Goal: Task Accomplishment & Management: Manage account settings

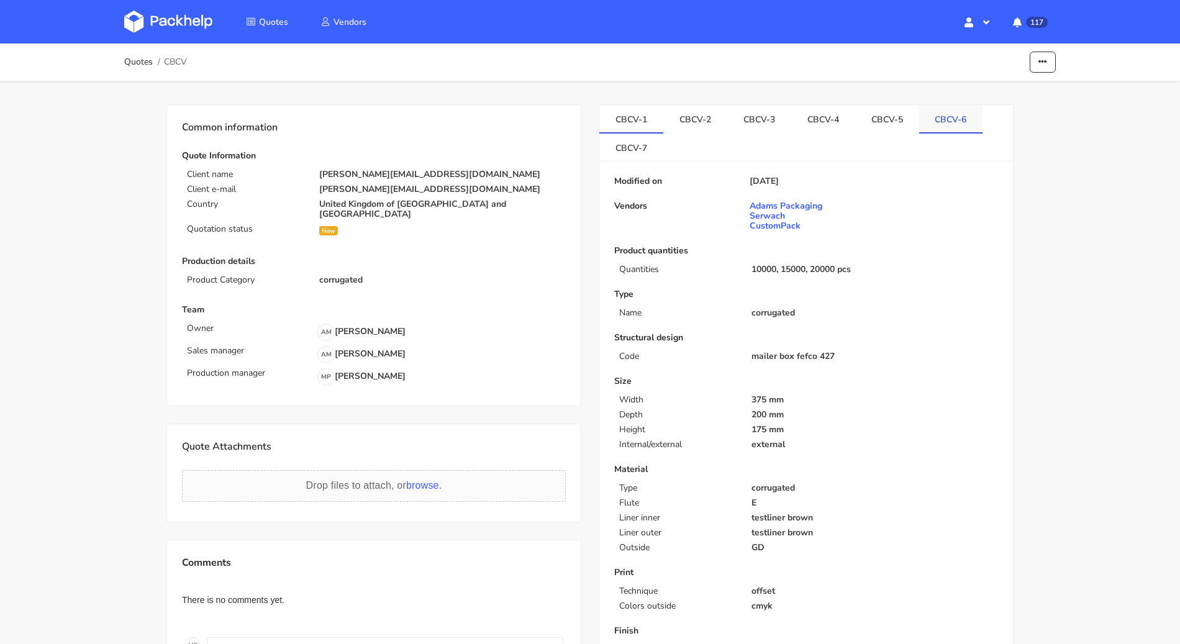
click at [939, 112] on link "CBCV-6" at bounding box center [951, 118] width 64 height 27
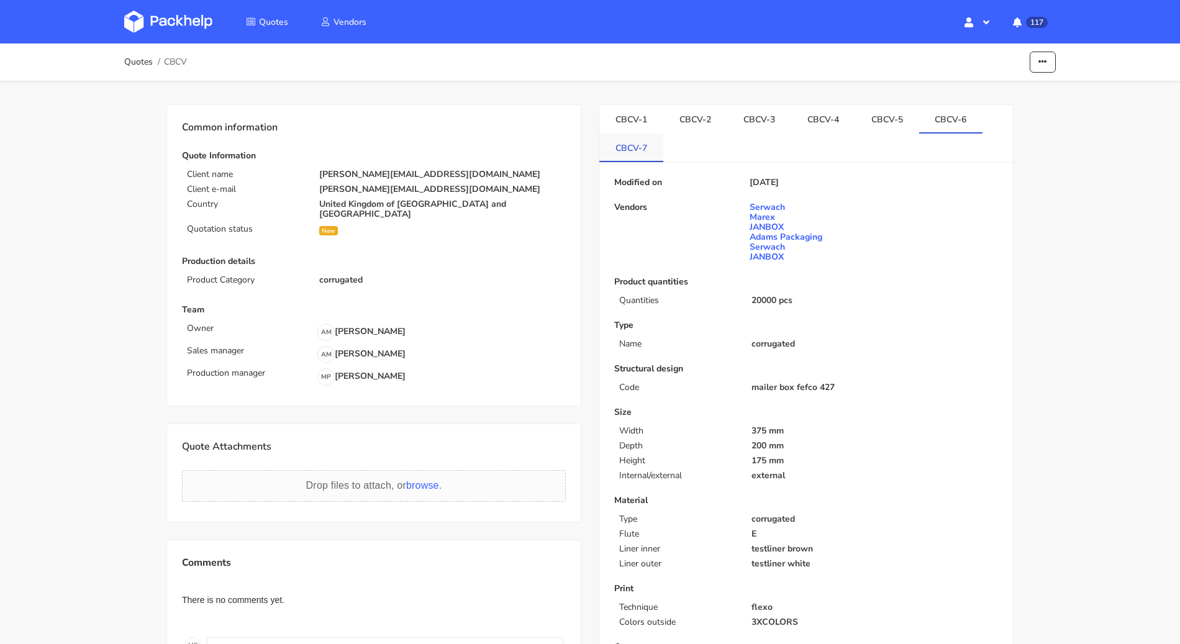
click at [638, 141] on link "CBCV-7" at bounding box center [631, 146] width 64 height 27
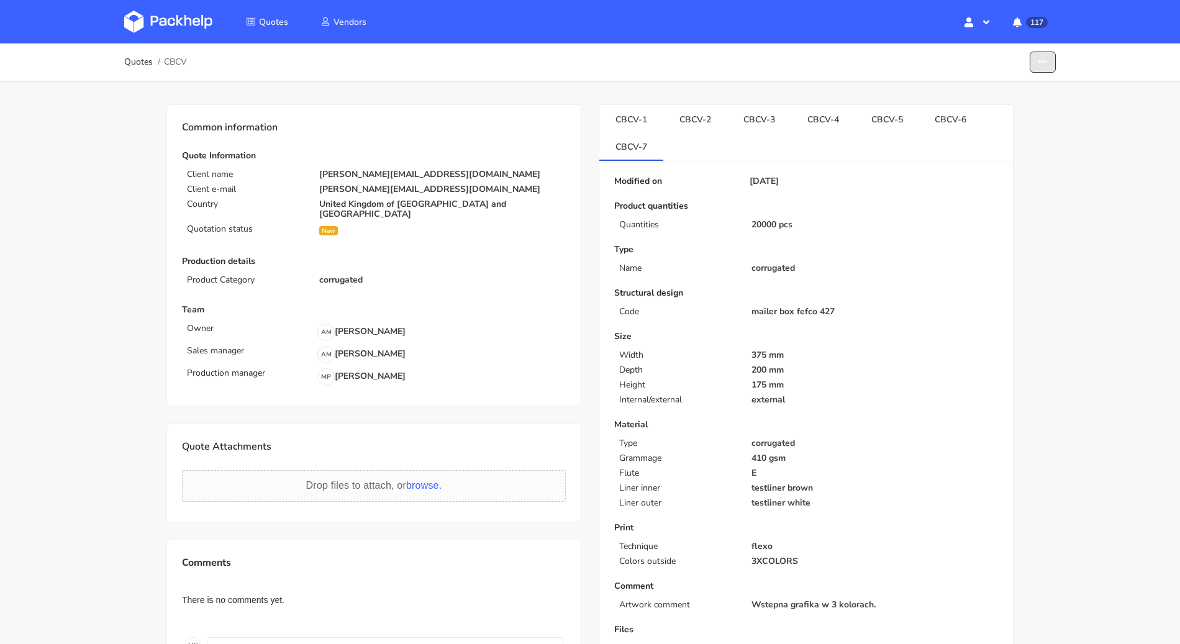
click at [1049, 64] on button "button" at bounding box center [1042, 63] width 26 height 22
click at [992, 129] on link "Show estimations" at bounding box center [994, 135] width 109 height 20
click at [148, 64] on link "Quotes" at bounding box center [138, 62] width 29 height 10
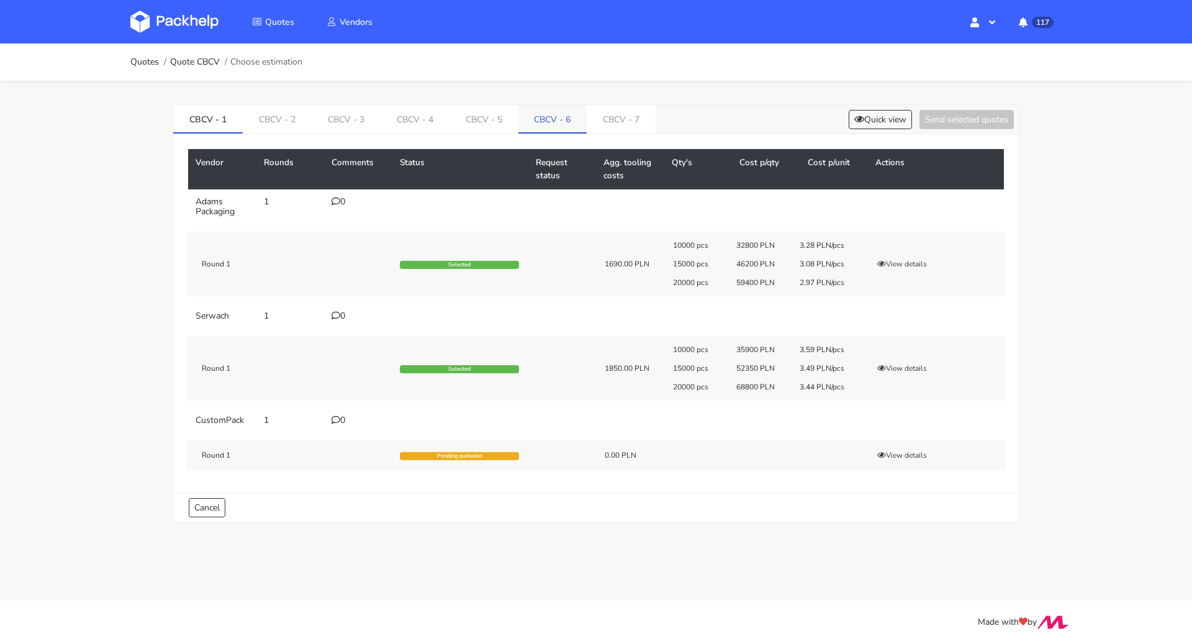
click at [566, 120] on link "CBCV - 6" at bounding box center [552, 118] width 69 height 27
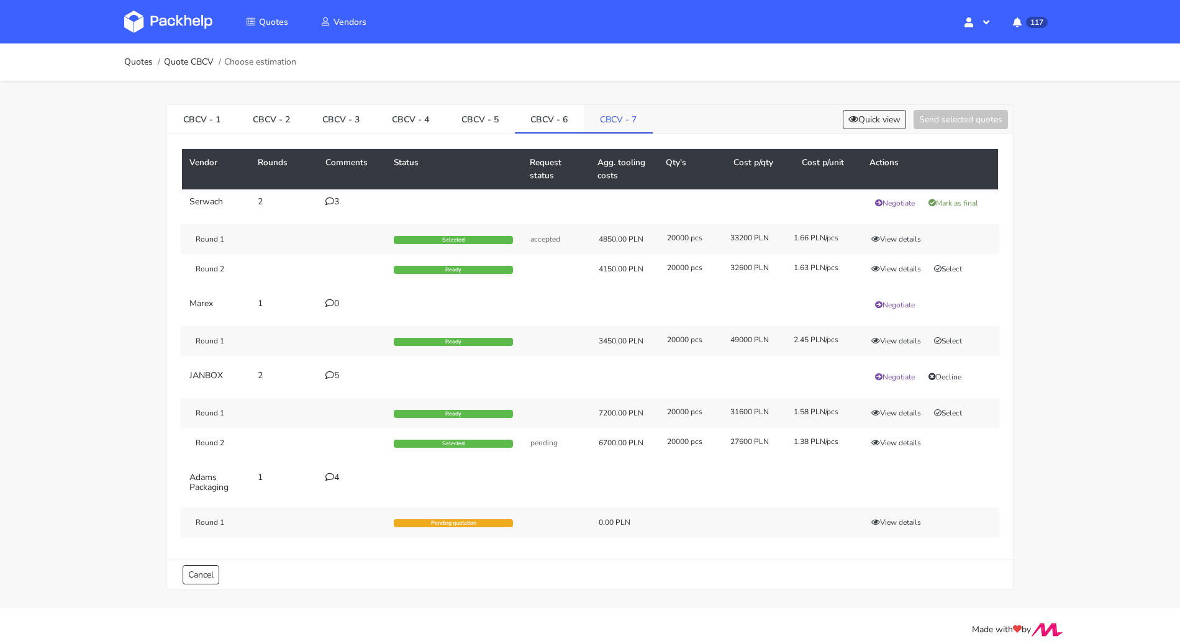
click at [608, 128] on link "CBCV - 7" at bounding box center [618, 118] width 69 height 27
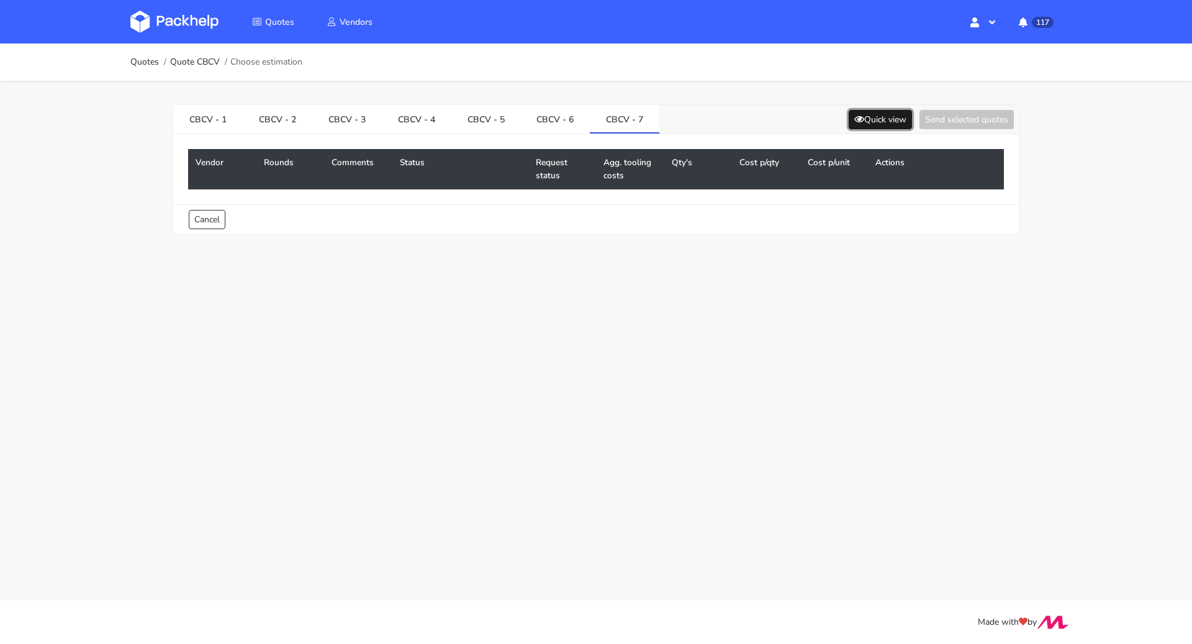
click at [870, 122] on button "Quick view" at bounding box center [880, 119] width 63 height 19
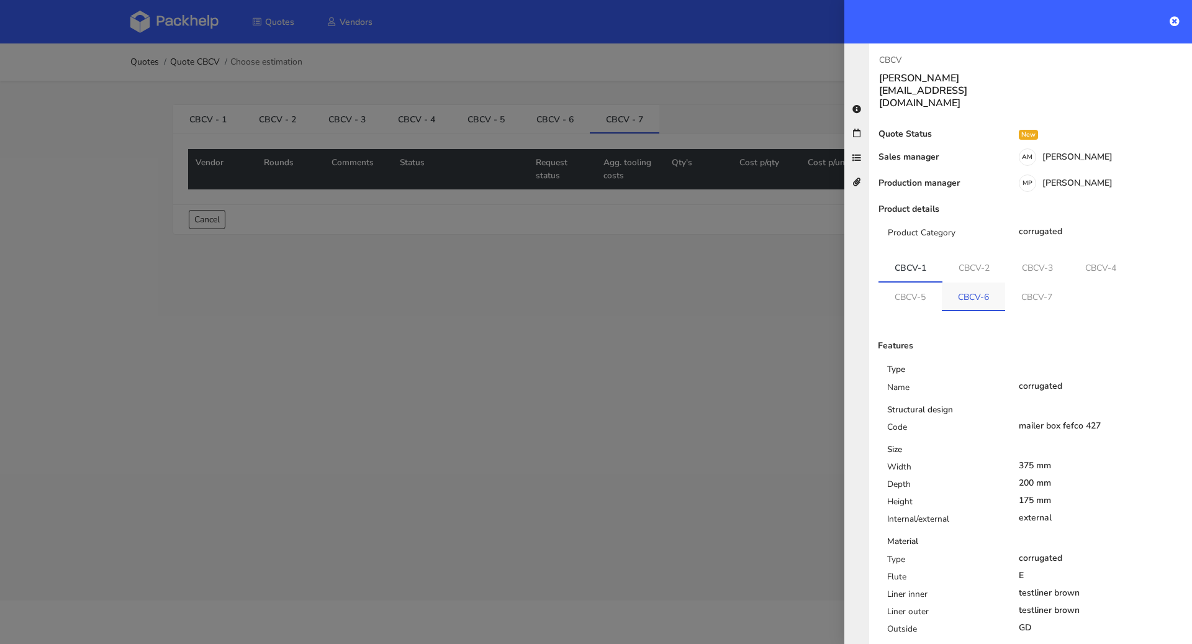
click at [982, 282] on link "CBCV-6" at bounding box center [973, 295] width 63 height 27
click at [1019, 281] on link "CBCV-7" at bounding box center [1037, 294] width 63 height 27
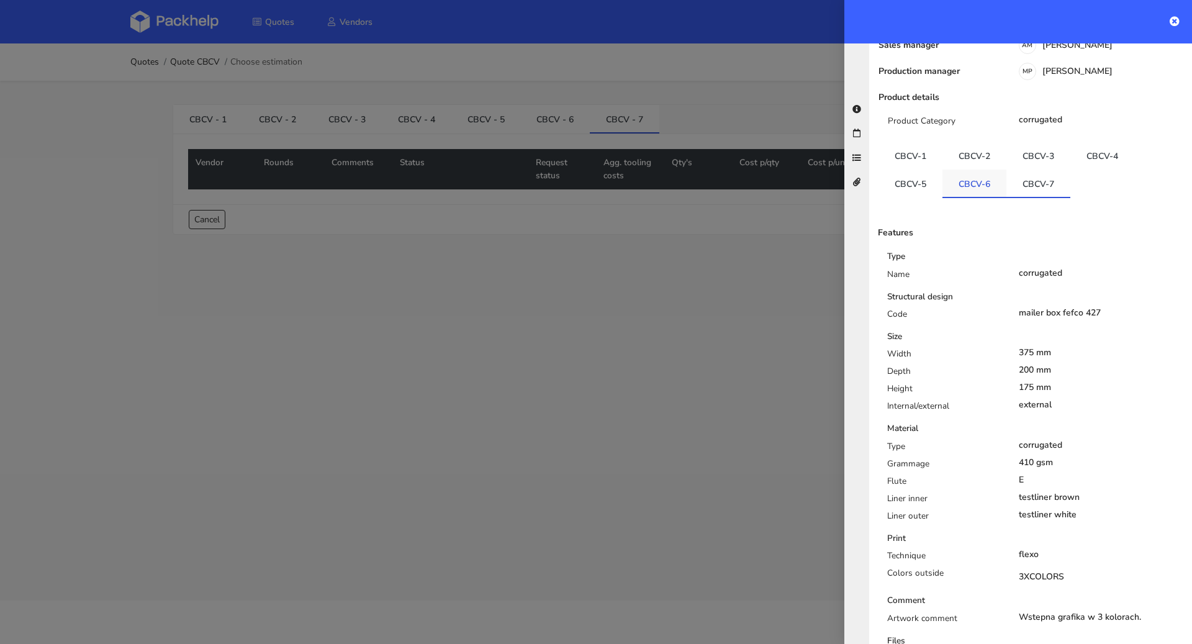
click at [985, 169] on link "CBCV-6" at bounding box center [974, 182] width 64 height 27
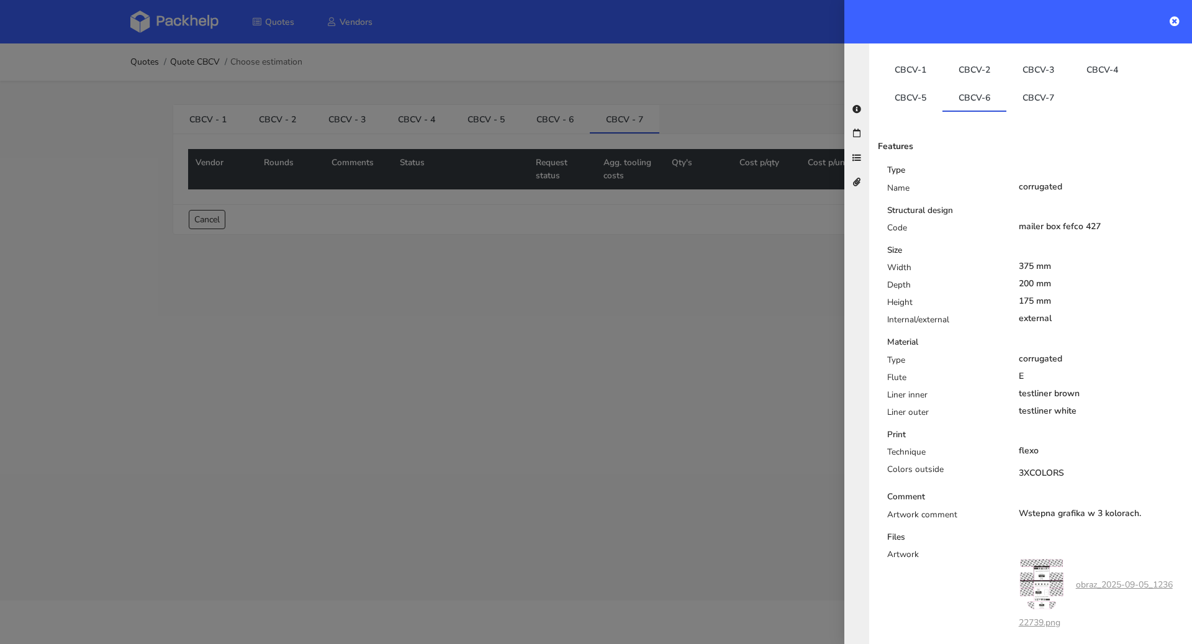
scroll to position [197, 0]
click at [519, 339] on div at bounding box center [596, 322] width 1192 height 644
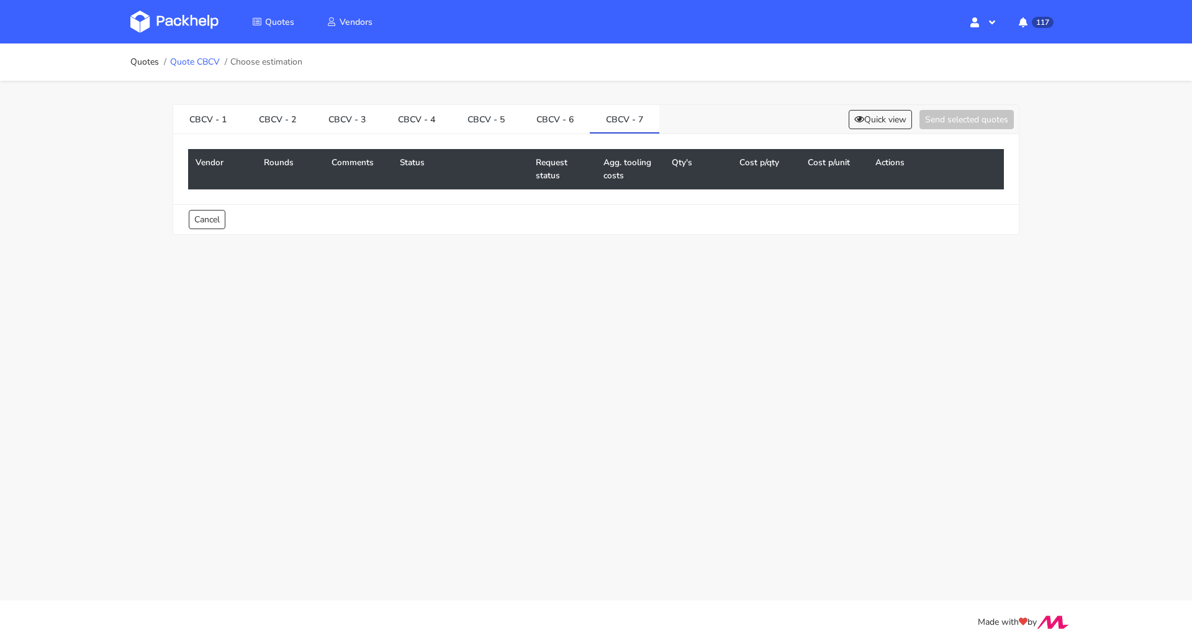
click at [178, 60] on link "Quote CBCV" at bounding box center [195, 62] width 50 height 10
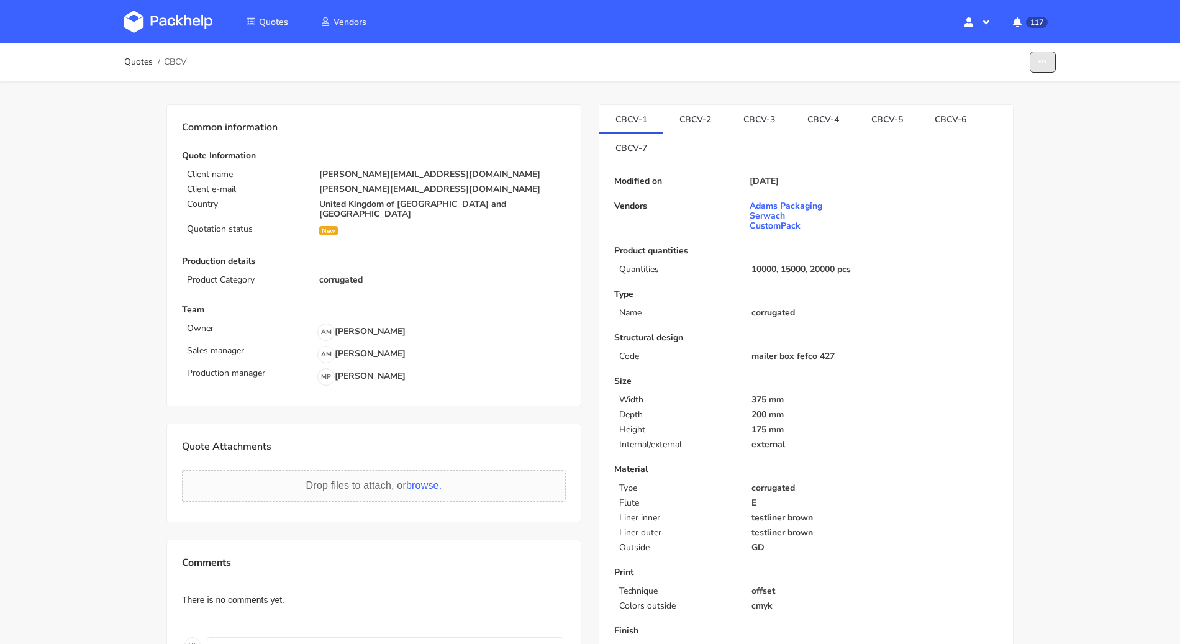
click at [1041, 71] on button "button" at bounding box center [1042, 63] width 26 height 22
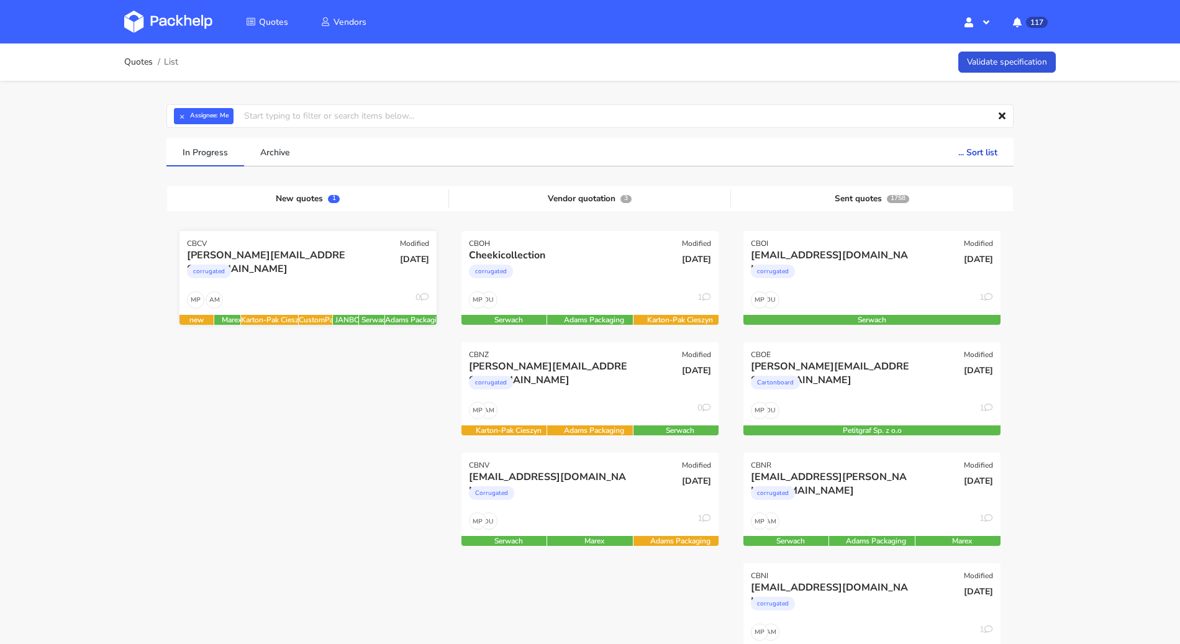
click at [387, 271] on div "[DATE]" at bounding box center [394, 269] width 86 height 42
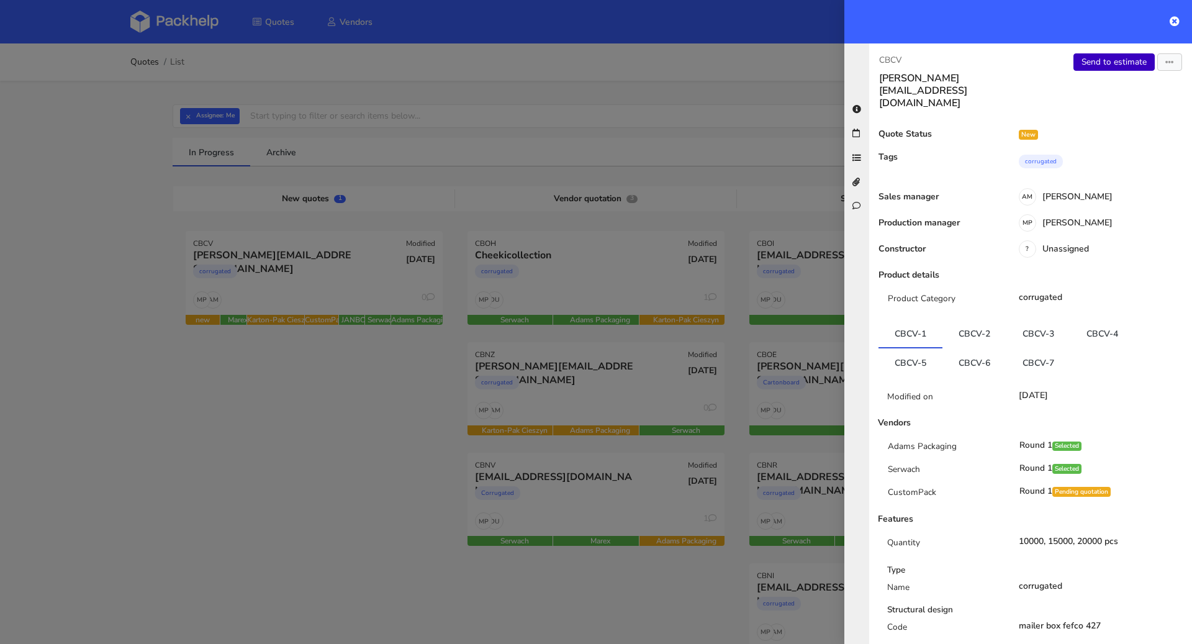
click at [1109, 60] on link "Send to estimate" at bounding box center [1113, 61] width 81 height 17
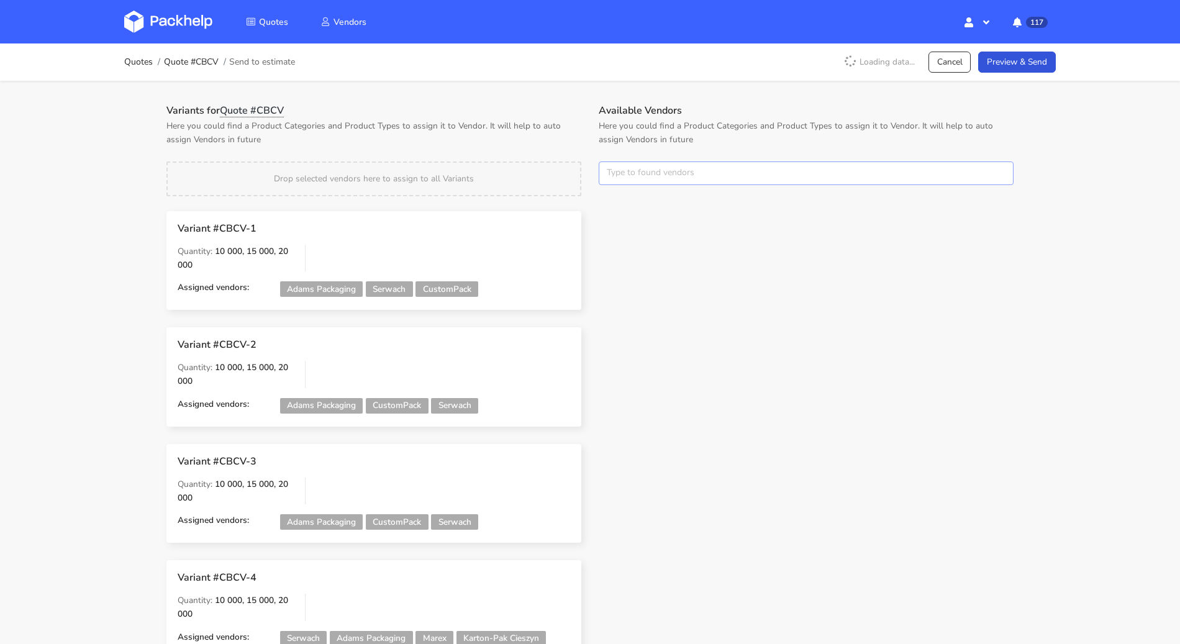
click at [700, 174] on input "text" at bounding box center [805, 173] width 415 height 24
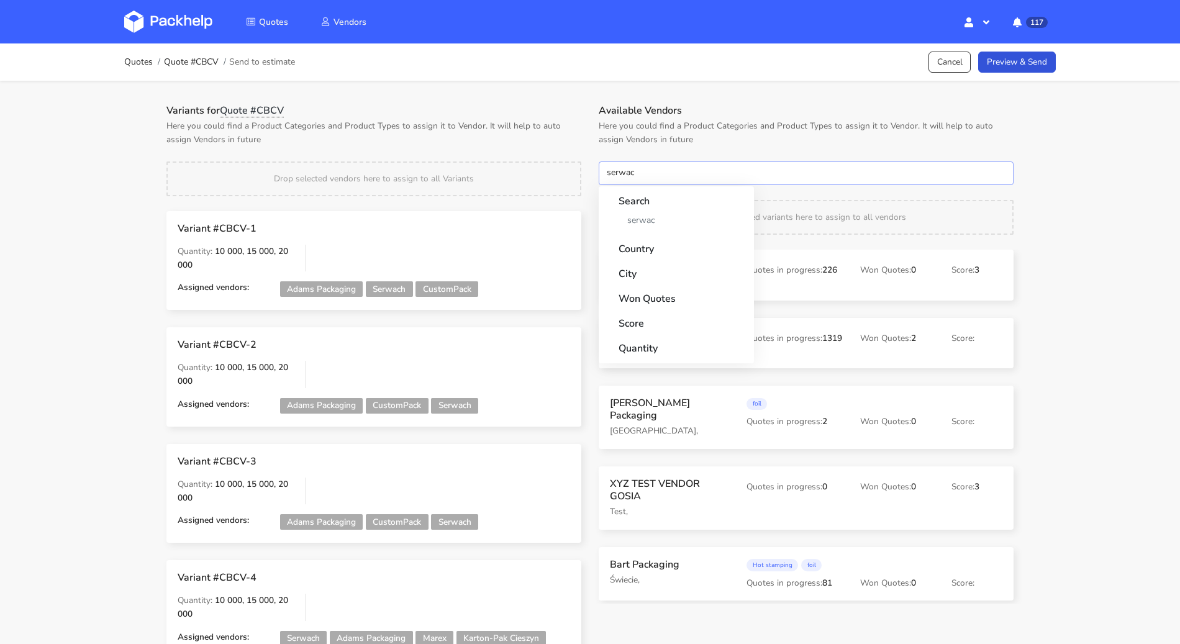
type input "serwach"
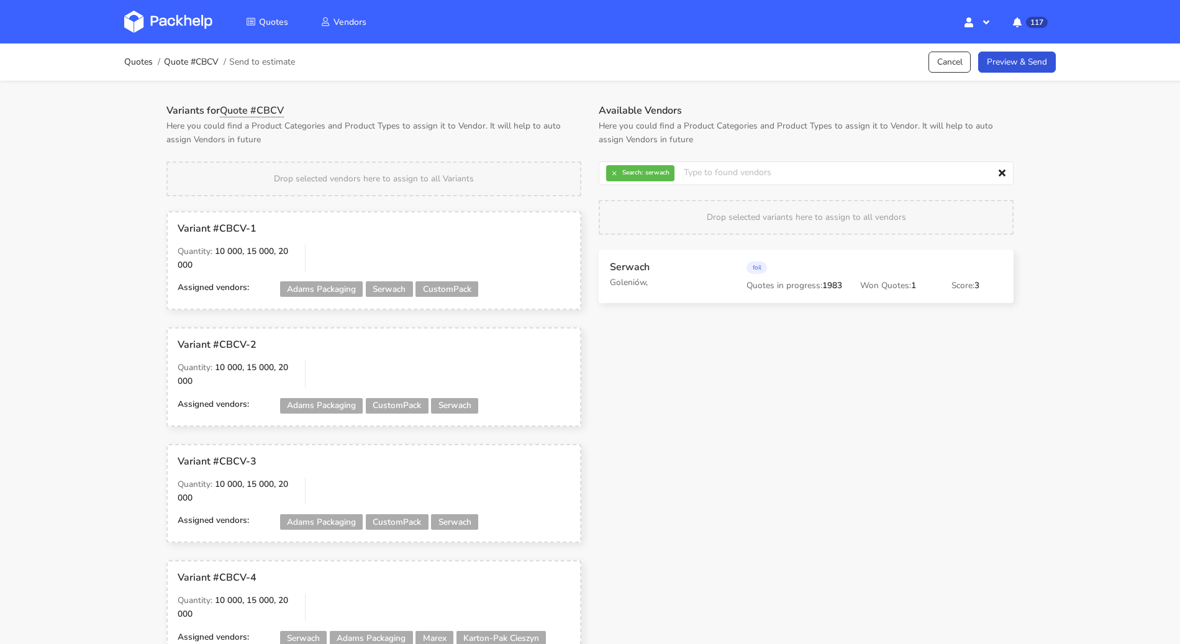
click at [435, 151] on div "Variants for Quote #CBCV Here you could find a Product Categories and Product T…" at bounding box center [374, 531] width 432 height 854
click at [596, 168] on div "× Search: serwach Country Finland Poland Spain Turkey Ukraine United Kingdom of…" at bounding box center [806, 173] width 432 height 24
click at [608, 171] on button "×" at bounding box center [614, 173] width 16 height 16
click at [618, 172] on input "text" at bounding box center [805, 173] width 415 height 24
type input "adams"
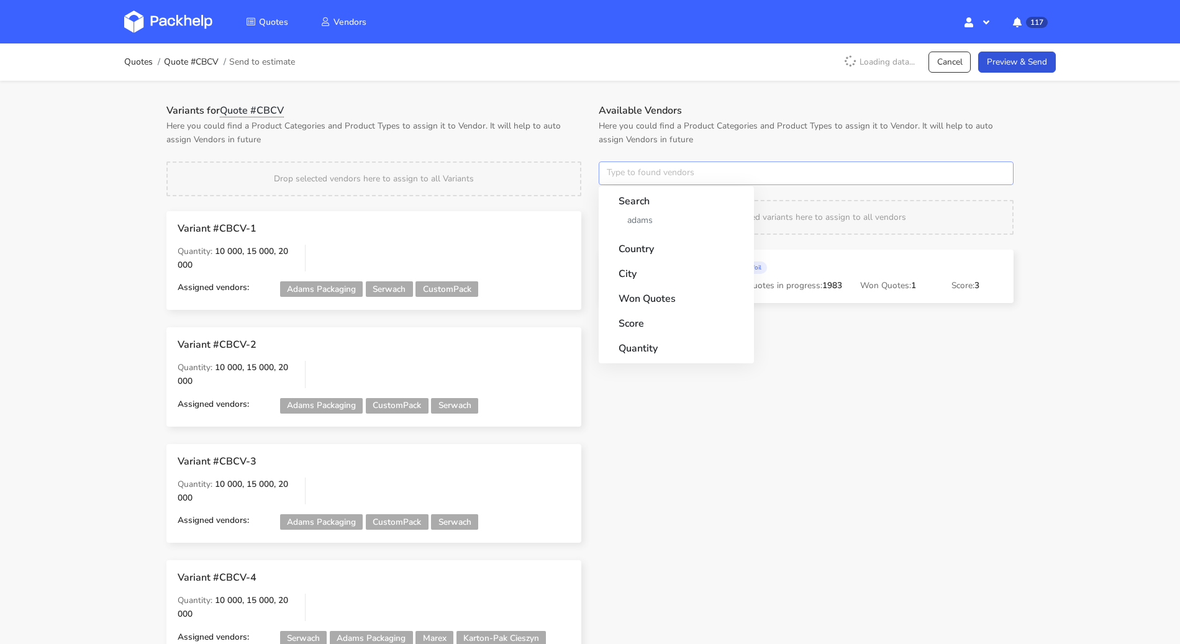
type input "]"
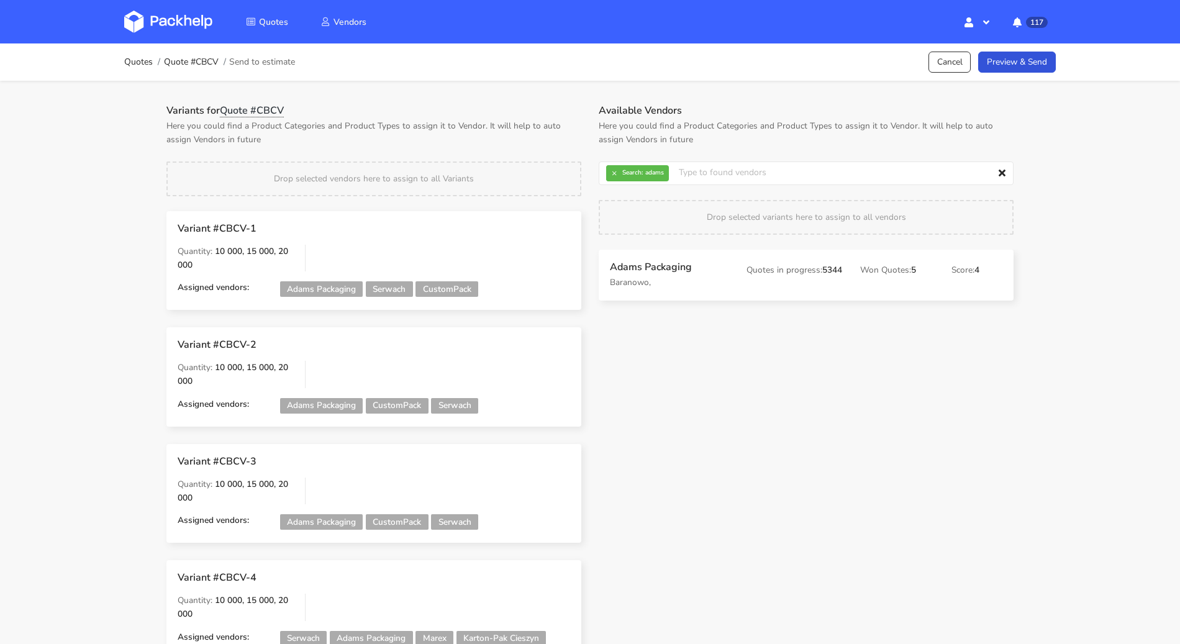
click at [621, 360] on div "Available Vendors Here you could find a Product Categories and Product Types to…" at bounding box center [806, 544] width 432 height 881
click at [616, 172] on button "×" at bounding box center [614, 173] width 16 height 16
click at [641, 172] on input "text" at bounding box center [805, 173] width 415 height 24
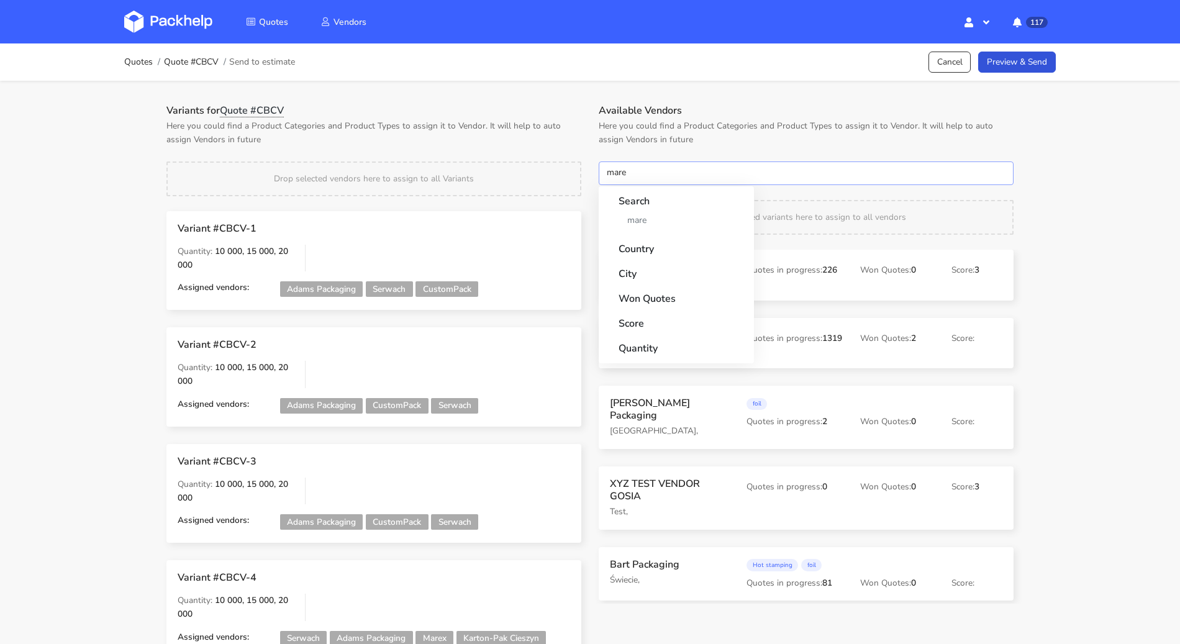
type input "marex"
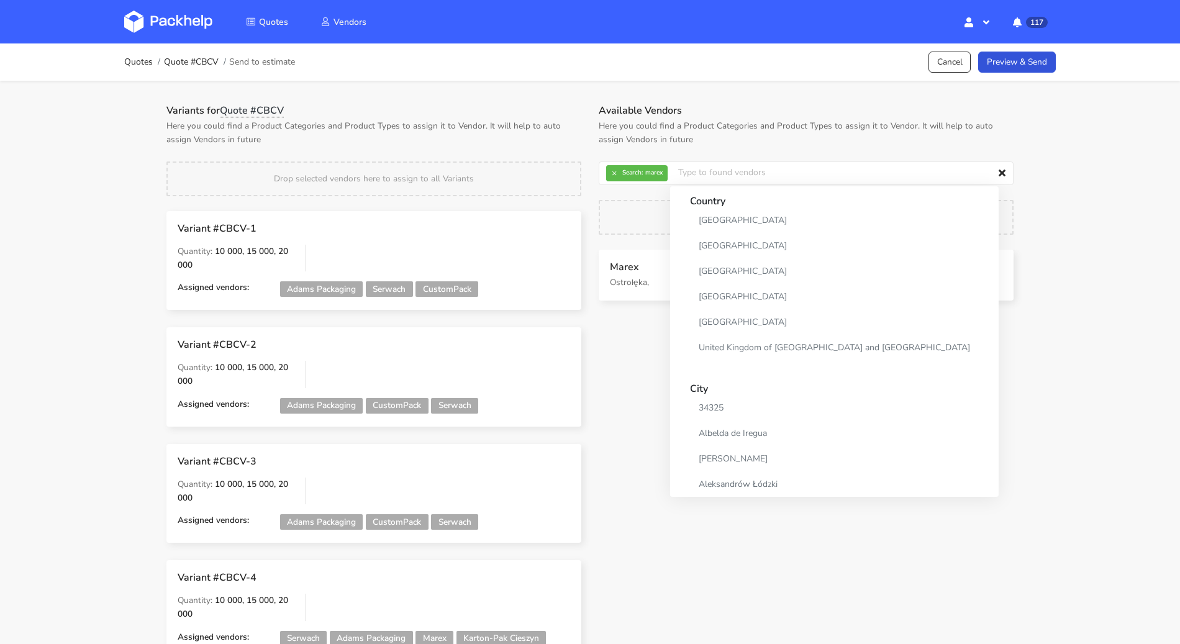
drag, startPoint x: 634, startPoint y: 345, endPoint x: 638, endPoint y: 335, distance: 11.2
click at [634, 346] on div "Available Vendors Here you could find a Product Categories and Product Types to…" at bounding box center [806, 544] width 432 height 881
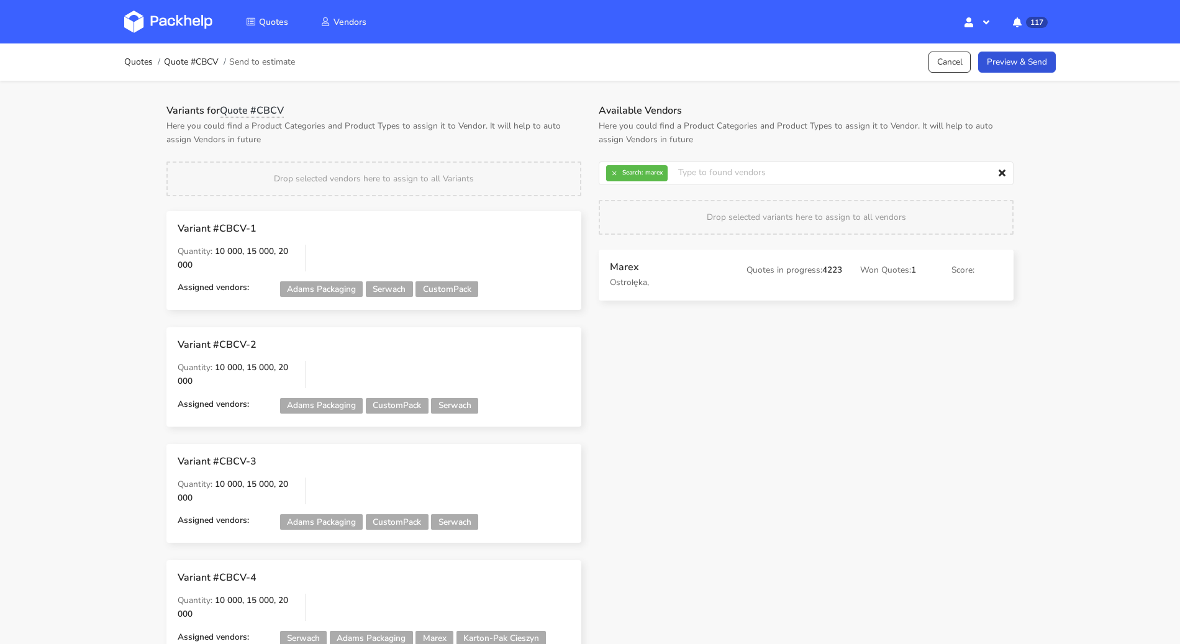
drag, startPoint x: 752, startPoint y: 318, endPoint x: 761, endPoint y: 305, distance: 15.2
click at [760, 309] on div "Marex Ostrołęka, Quotes in progress: 4223 Won Quotes: 1 Score:" at bounding box center [806, 284] width 432 height 68
click at [615, 178] on button "×" at bounding box center [614, 173] width 16 height 16
click at [615, 178] on input "text" at bounding box center [805, 173] width 415 height 24
type input "janbox"
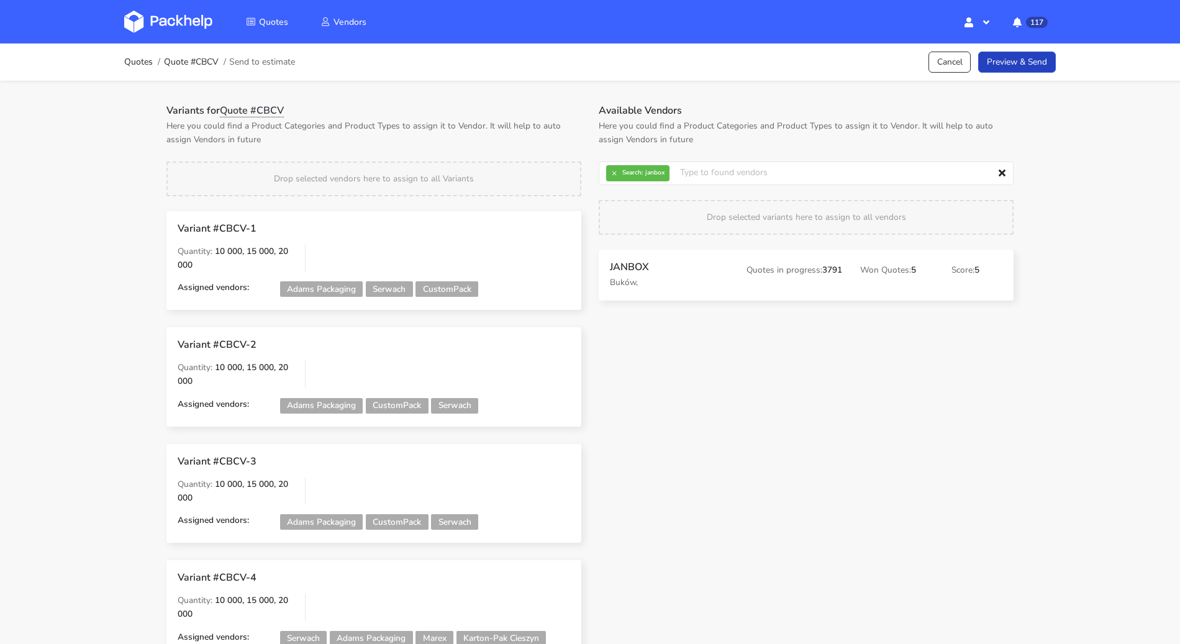
click at [1022, 68] on link "Preview & Send" at bounding box center [1017, 63] width 78 height 22
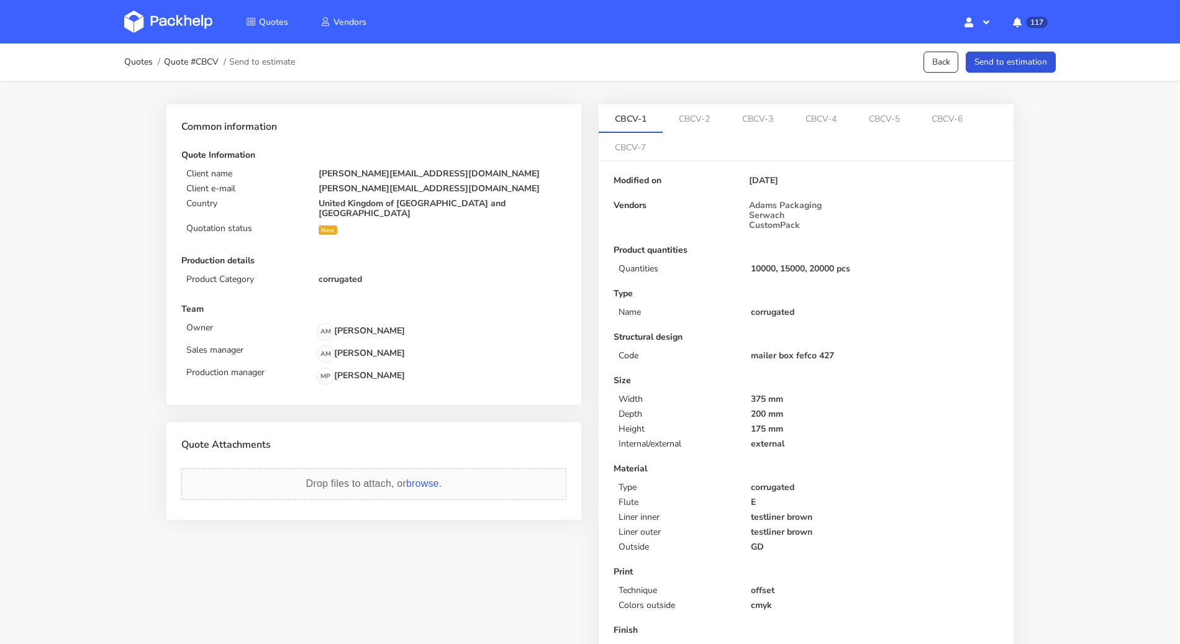
click at [1049, 48] on div "Quotes Quote #CBCV Send to estimate Back Send to estimation" at bounding box center [589, 61] width 993 height 37
click at [1029, 60] on button "Send to estimation" at bounding box center [1010, 63] width 90 height 22
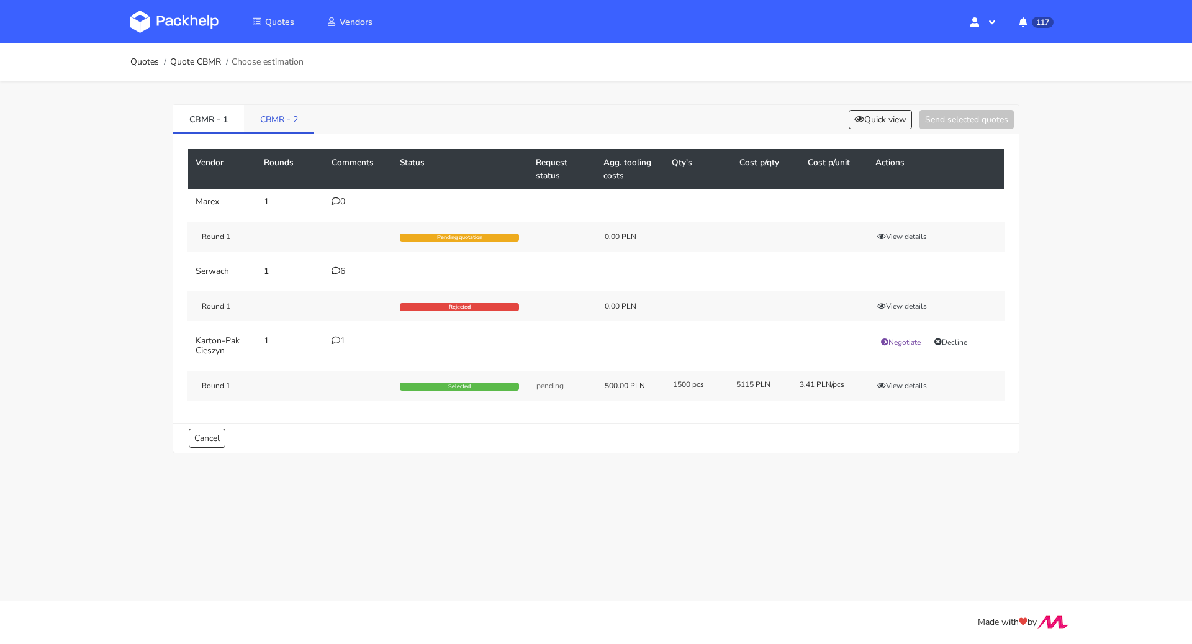
click at [285, 114] on link "CBMR - 2" at bounding box center [279, 118] width 70 height 27
click at [197, 113] on link "CBMR - 1" at bounding box center [208, 118] width 71 height 27
click at [893, 122] on button "Quick view" at bounding box center [880, 119] width 63 height 19
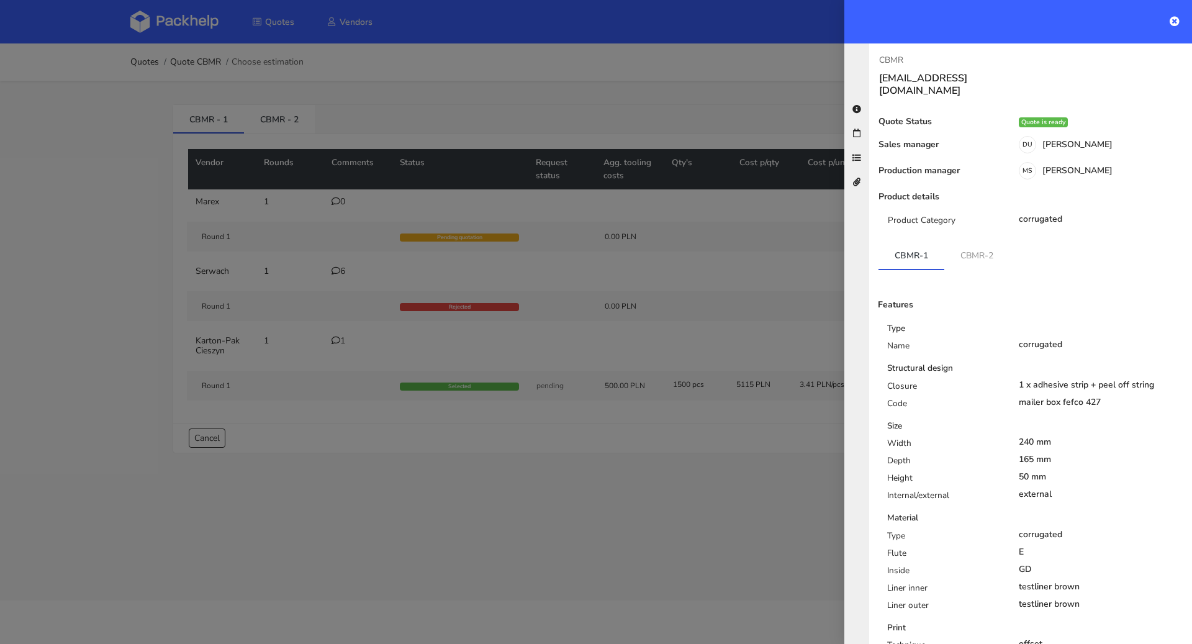
click at [698, 69] on div at bounding box center [596, 322] width 1192 height 644
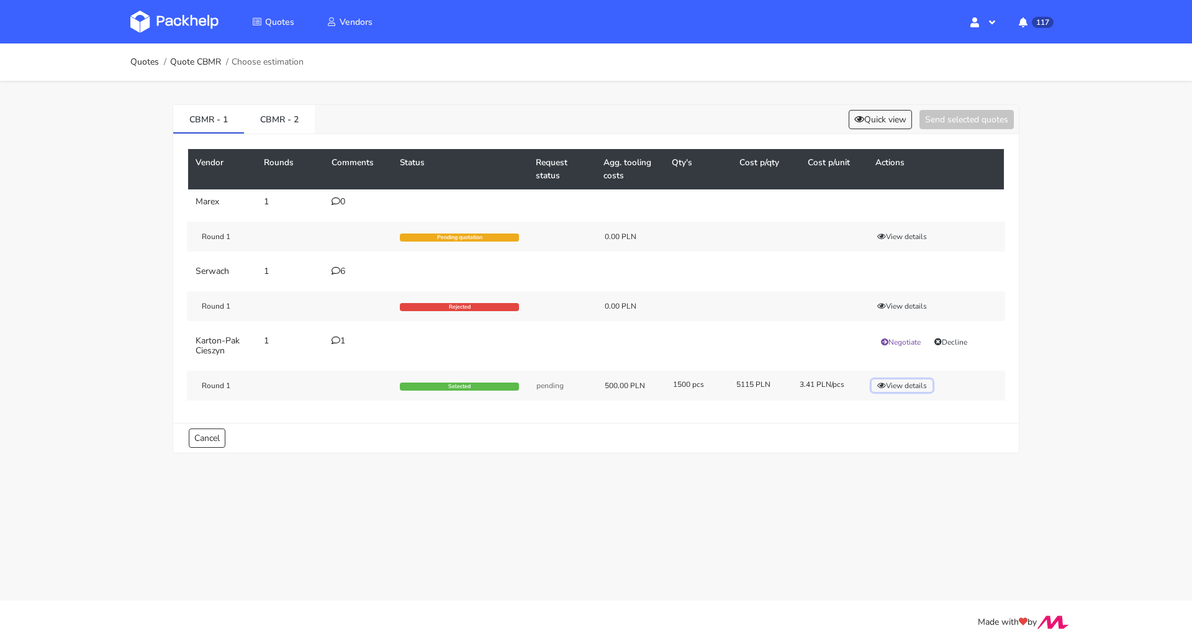
click at [902, 380] on button "View details" at bounding box center [902, 385] width 61 height 12
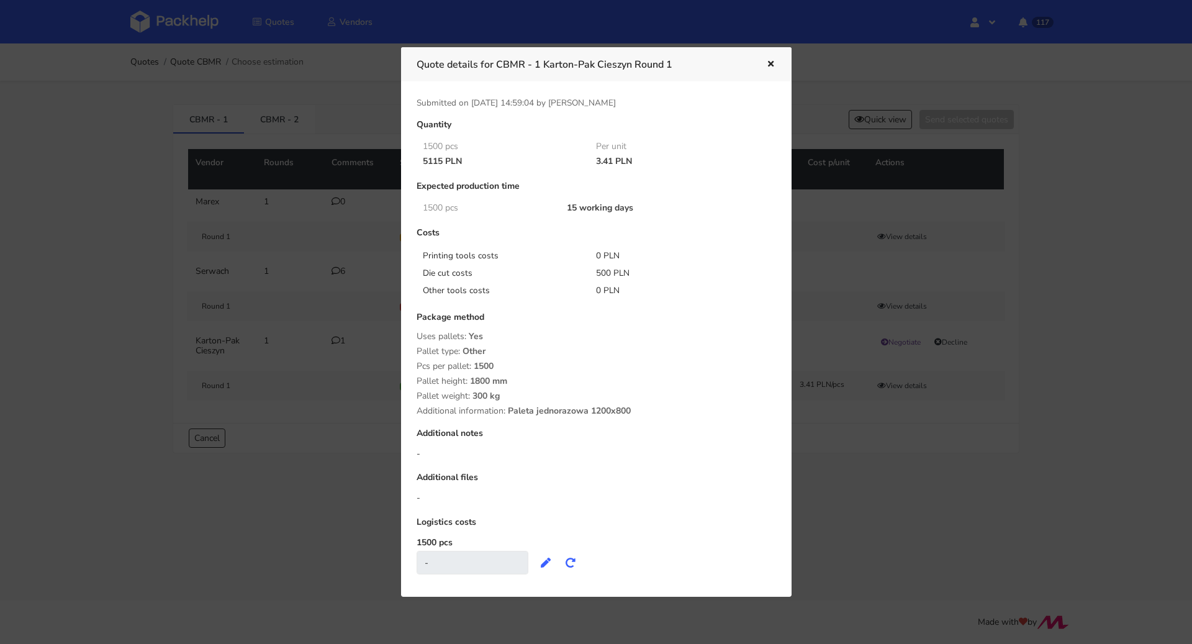
click at [773, 65] on icon "button" at bounding box center [770, 64] width 11 height 9
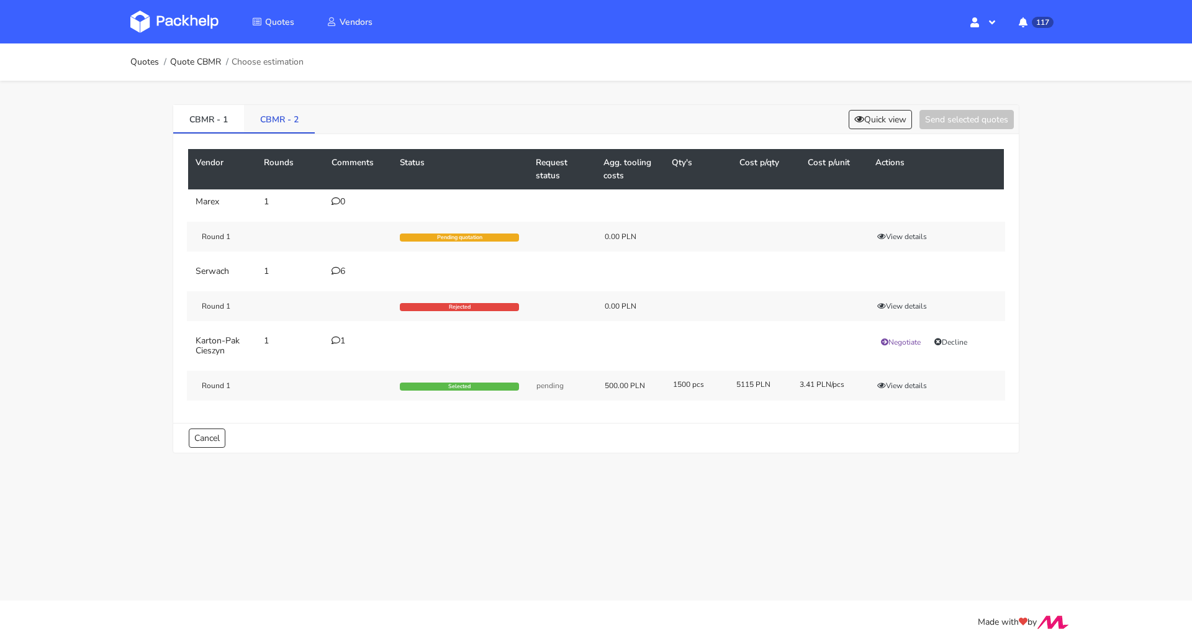
click at [280, 118] on link "CBMR - 2" at bounding box center [279, 118] width 71 height 27
click at [915, 389] on button "View details" at bounding box center [902, 385] width 61 height 12
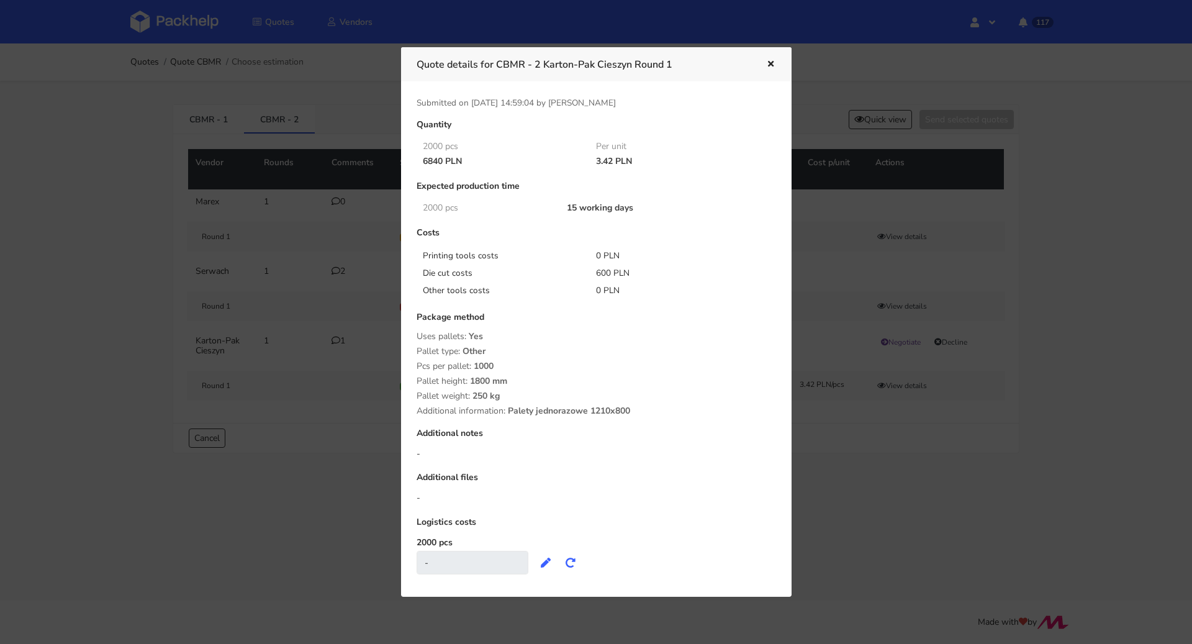
click at [300, 308] on div at bounding box center [596, 322] width 1192 height 644
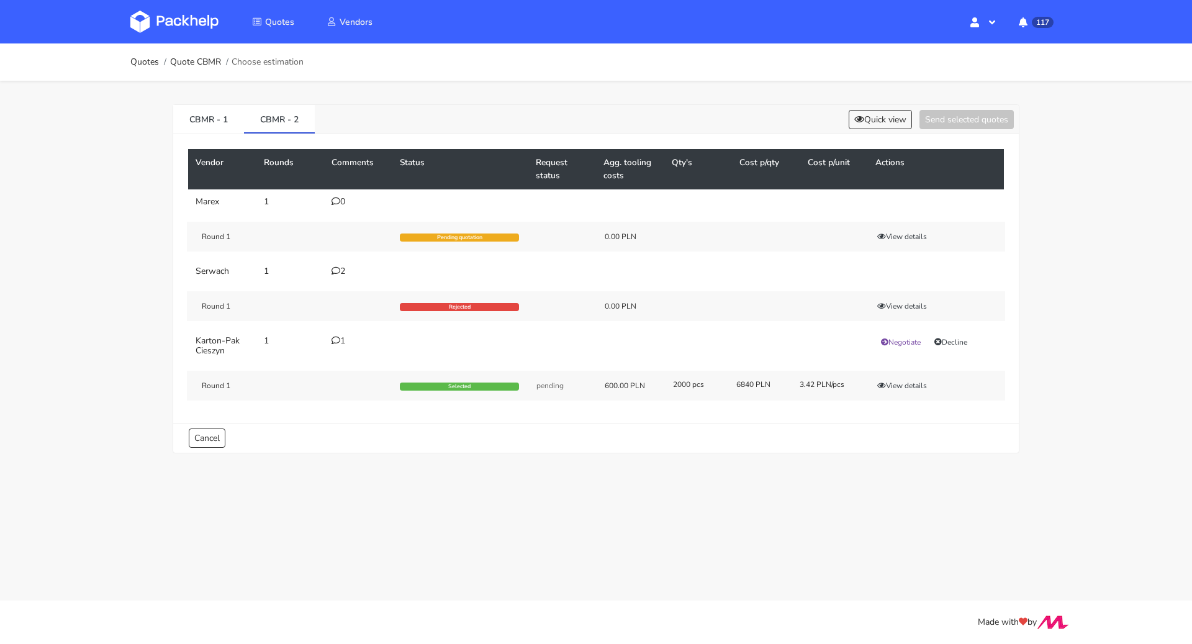
click at [343, 271] on div "2" at bounding box center [358, 271] width 53 height 10
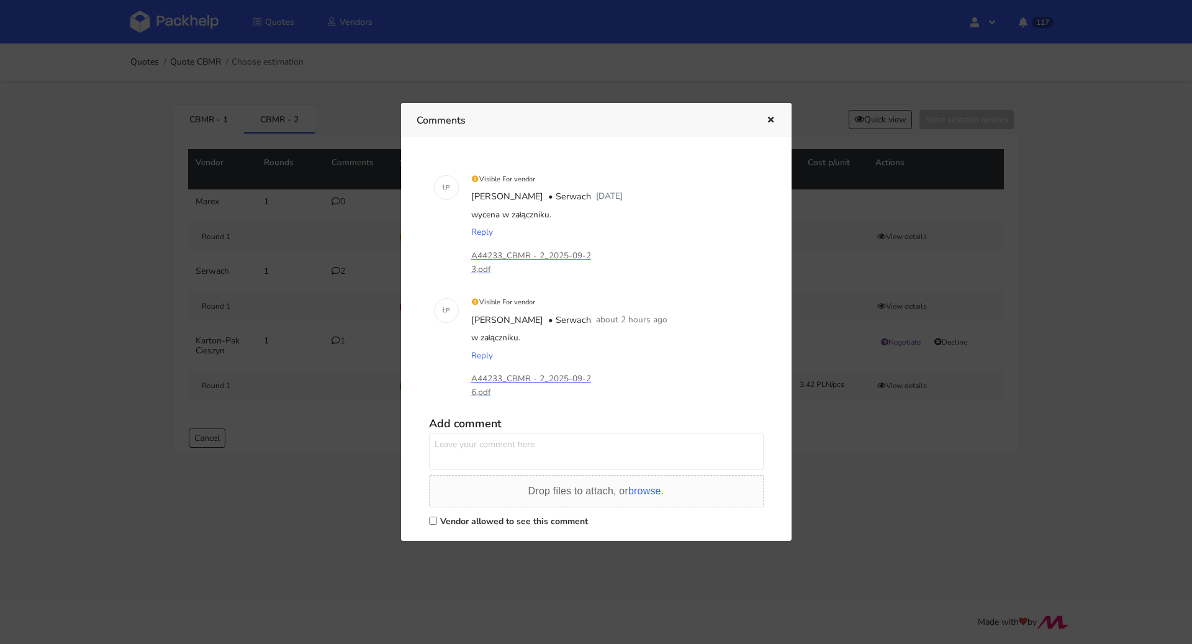
click at [328, 415] on div at bounding box center [596, 322] width 1192 height 644
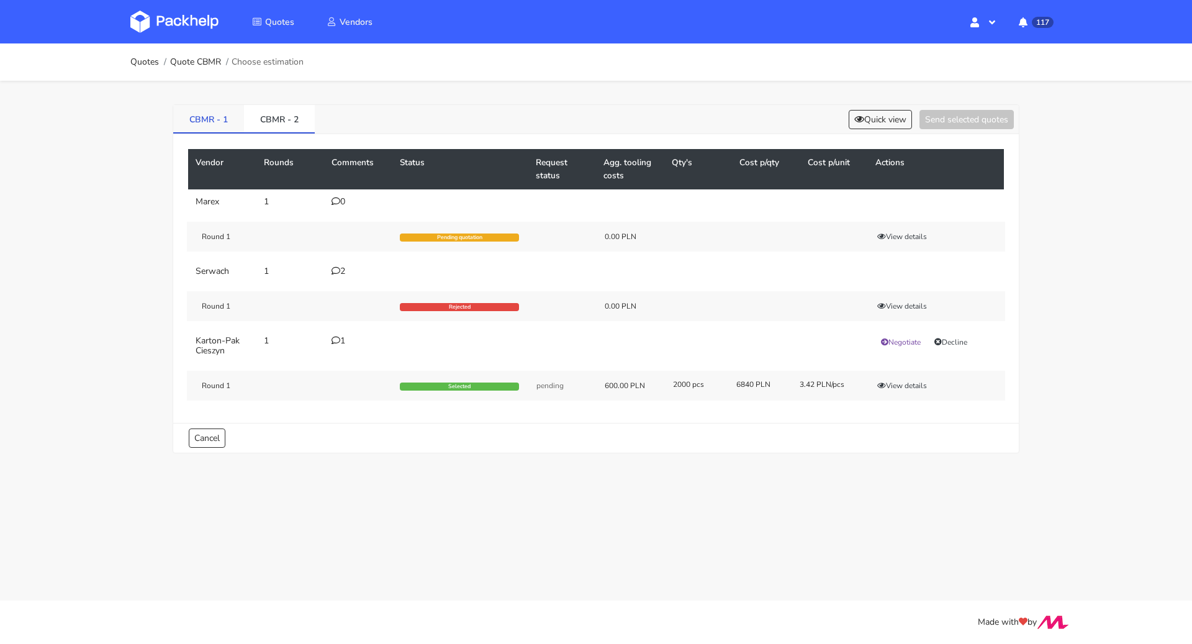
click at [217, 117] on link "CBMR - 1" at bounding box center [208, 118] width 71 height 27
click at [344, 339] on div "1" at bounding box center [358, 341] width 53 height 10
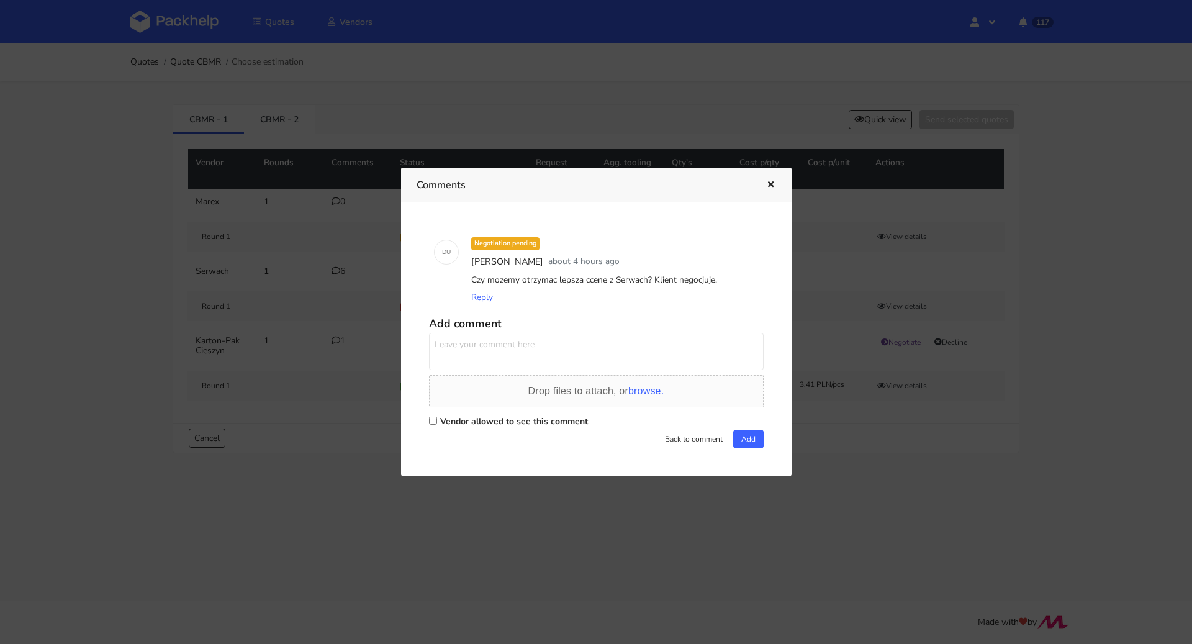
click at [332, 440] on div at bounding box center [596, 322] width 1192 height 644
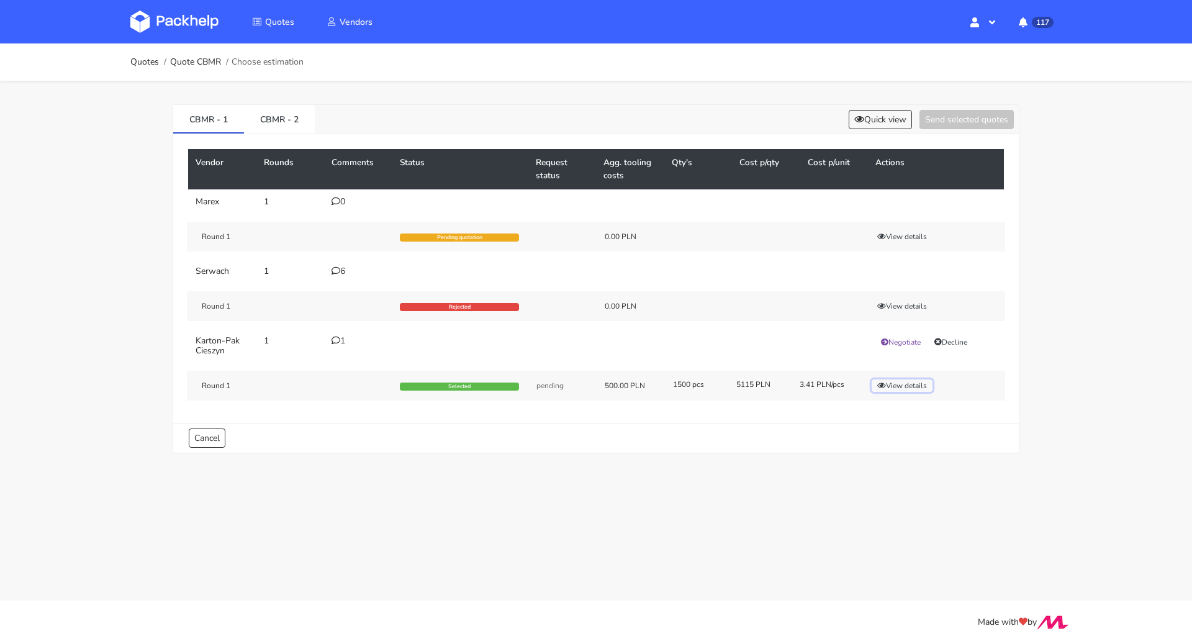
click at [925, 380] on button "View details" at bounding box center [902, 385] width 61 height 12
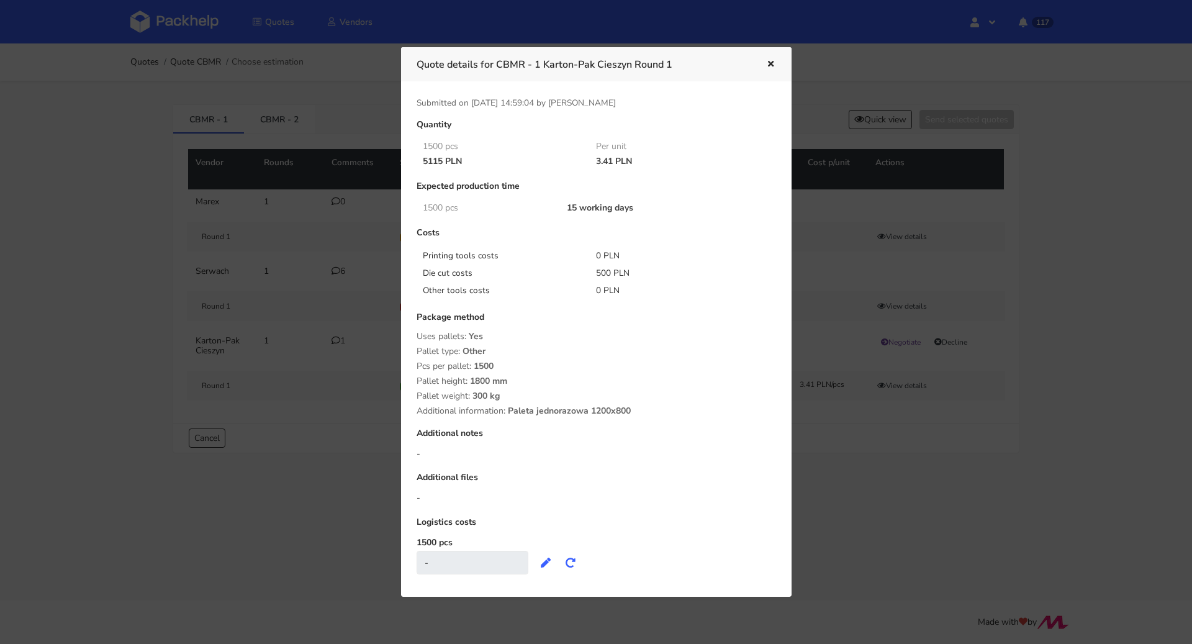
click at [306, 515] on div at bounding box center [596, 322] width 1192 height 644
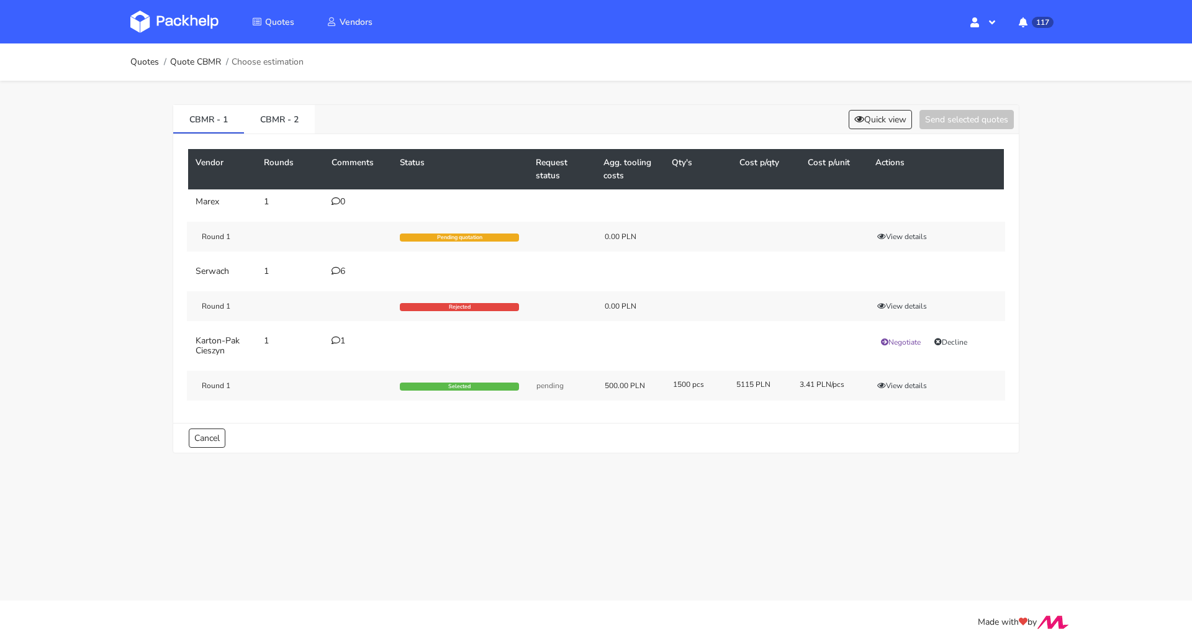
click at [332, 267] on icon at bounding box center [336, 270] width 9 height 9
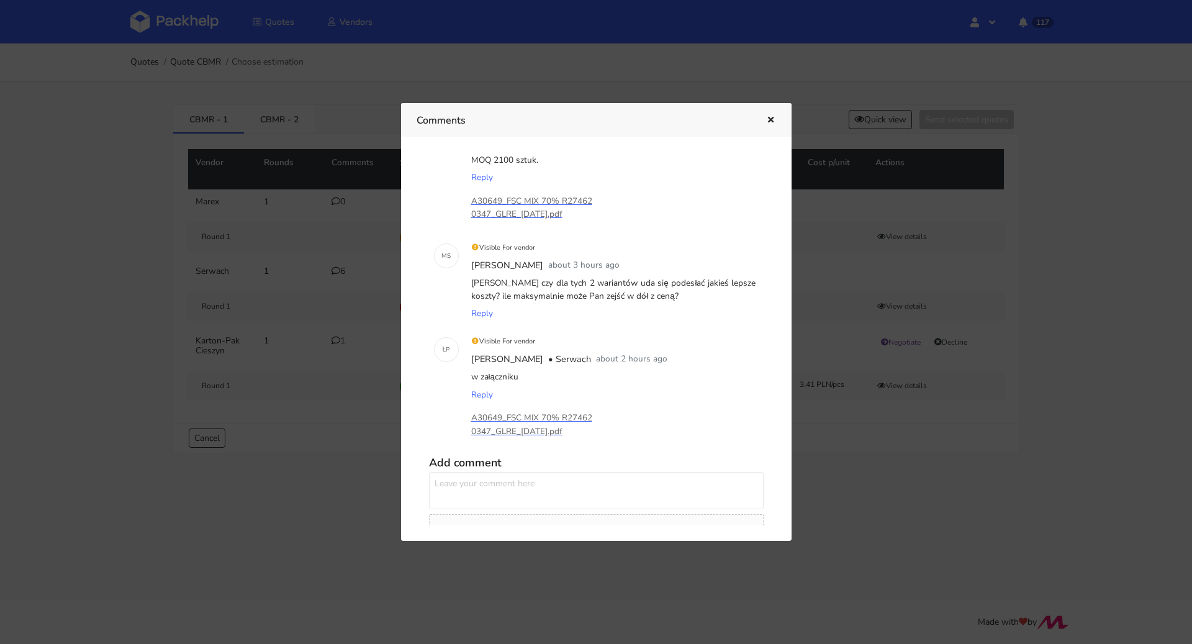
scroll to position [360, 0]
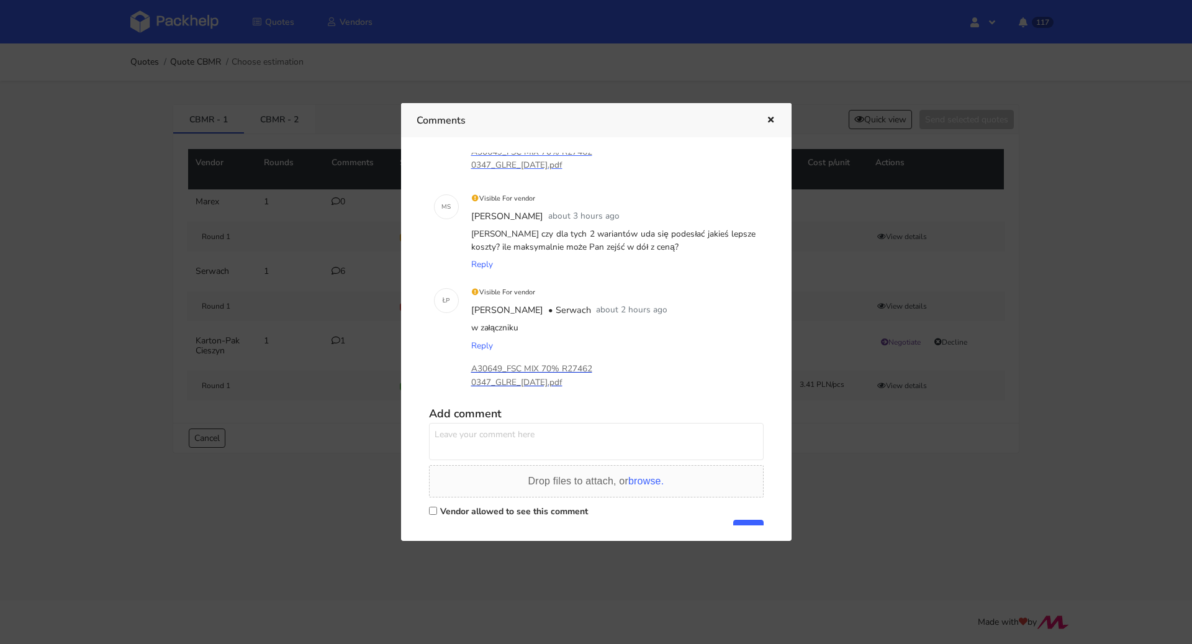
click at [537, 370] on p "A30649_FSC MIX 70% R274620347_GLRE_[DATE].pdf" at bounding box center [533, 375] width 124 height 27
click at [771, 118] on icon "button" at bounding box center [770, 120] width 11 height 9
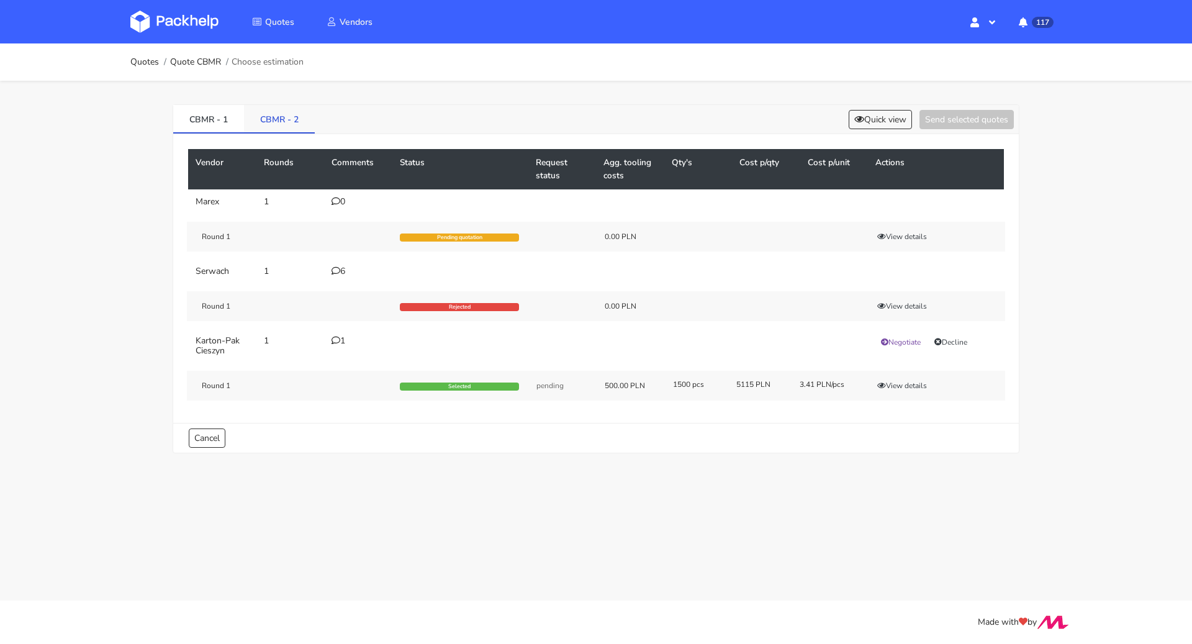
click at [284, 109] on link "CBMR - 2" at bounding box center [279, 118] width 71 height 27
click at [332, 275] on td "2" at bounding box center [358, 271] width 68 height 25
click at [340, 266] on div "2" at bounding box center [358, 271] width 53 height 10
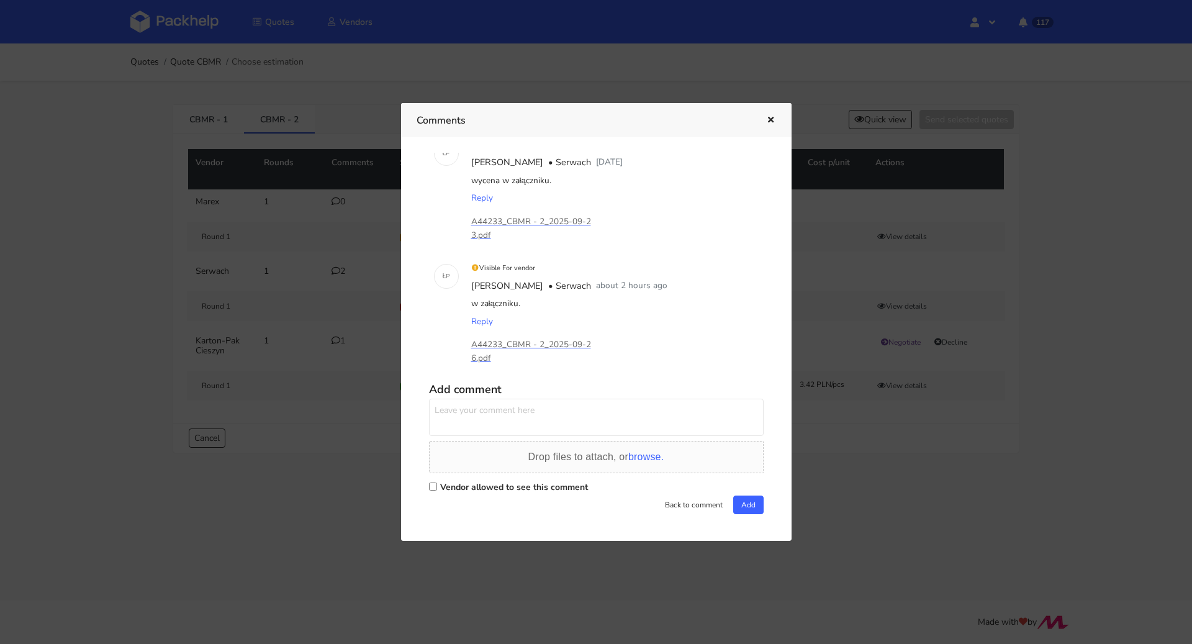
scroll to position [0, 0]
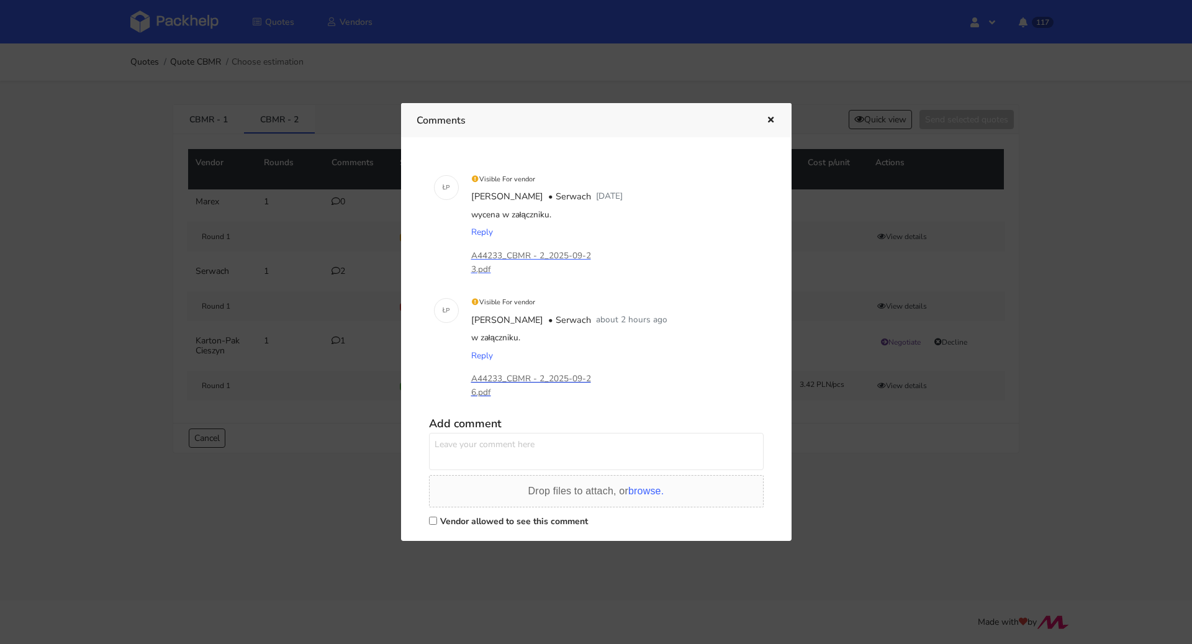
click at [562, 382] on p "A44233_CBMR - 2_2025-09-26.pdf" at bounding box center [533, 385] width 124 height 27
